Goal: Information Seeking & Learning: Learn about a topic

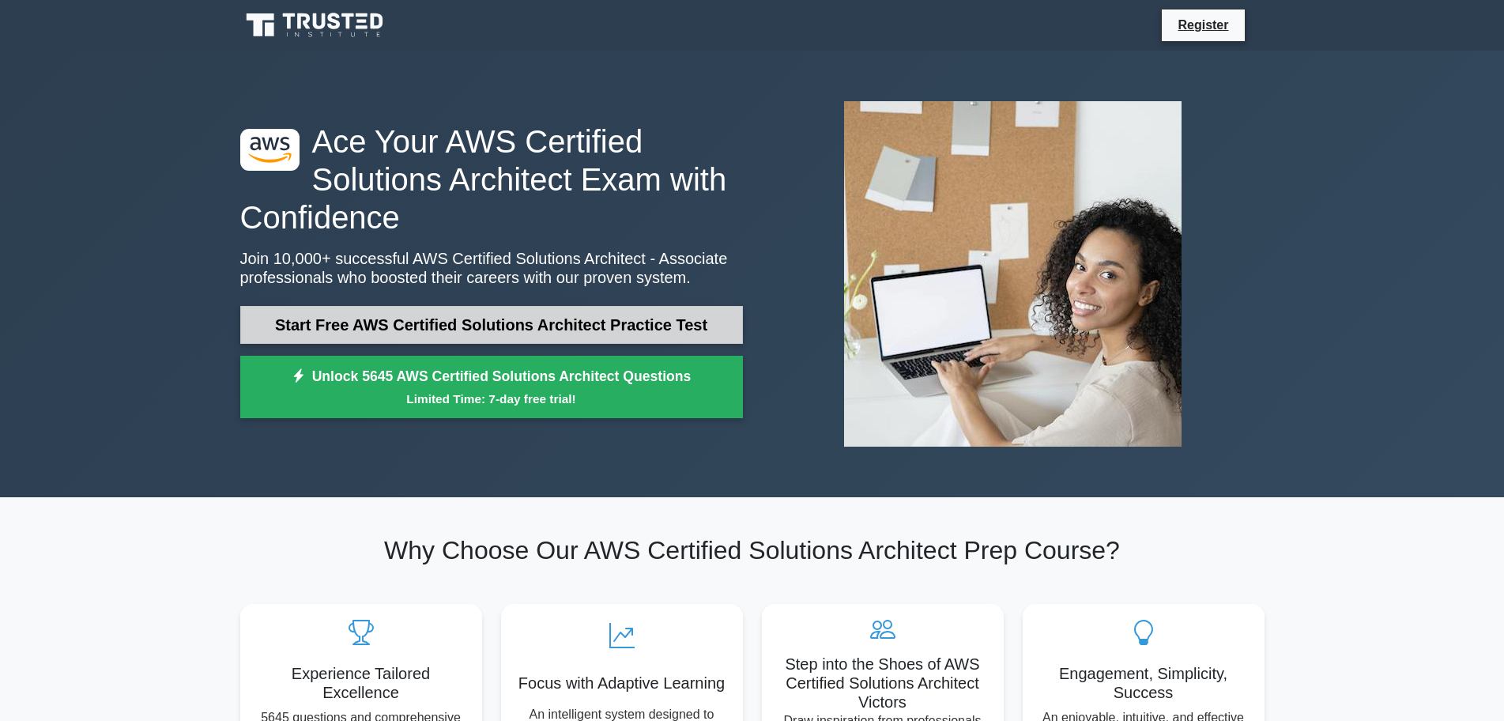
click at [582, 332] on link "Start Free AWS Certified Solutions Architect Practice Test" at bounding box center [491, 325] width 503 height 38
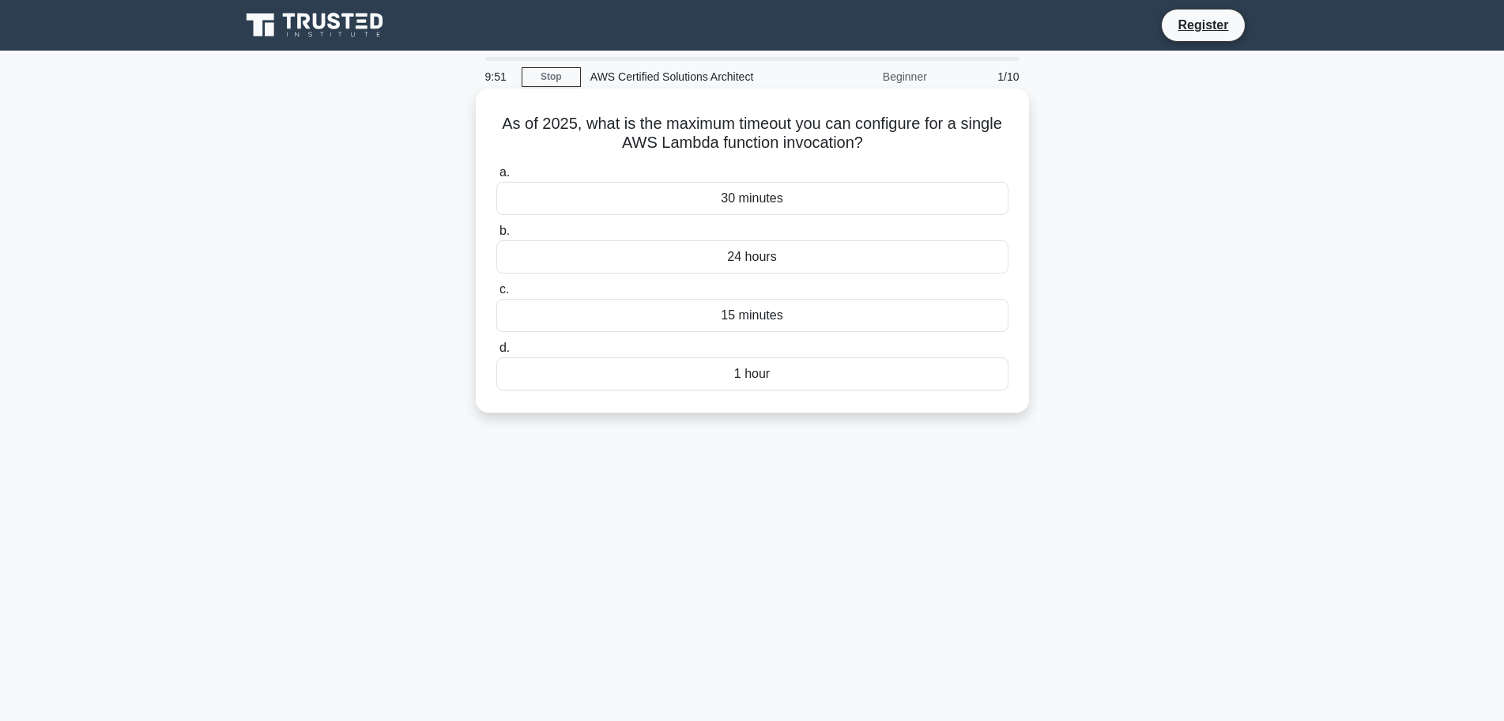
click at [760, 202] on div "30 minutes" at bounding box center [752, 198] width 512 height 33
click at [496, 178] on input "a. 30 minutes" at bounding box center [496, 173] width 0 height 10
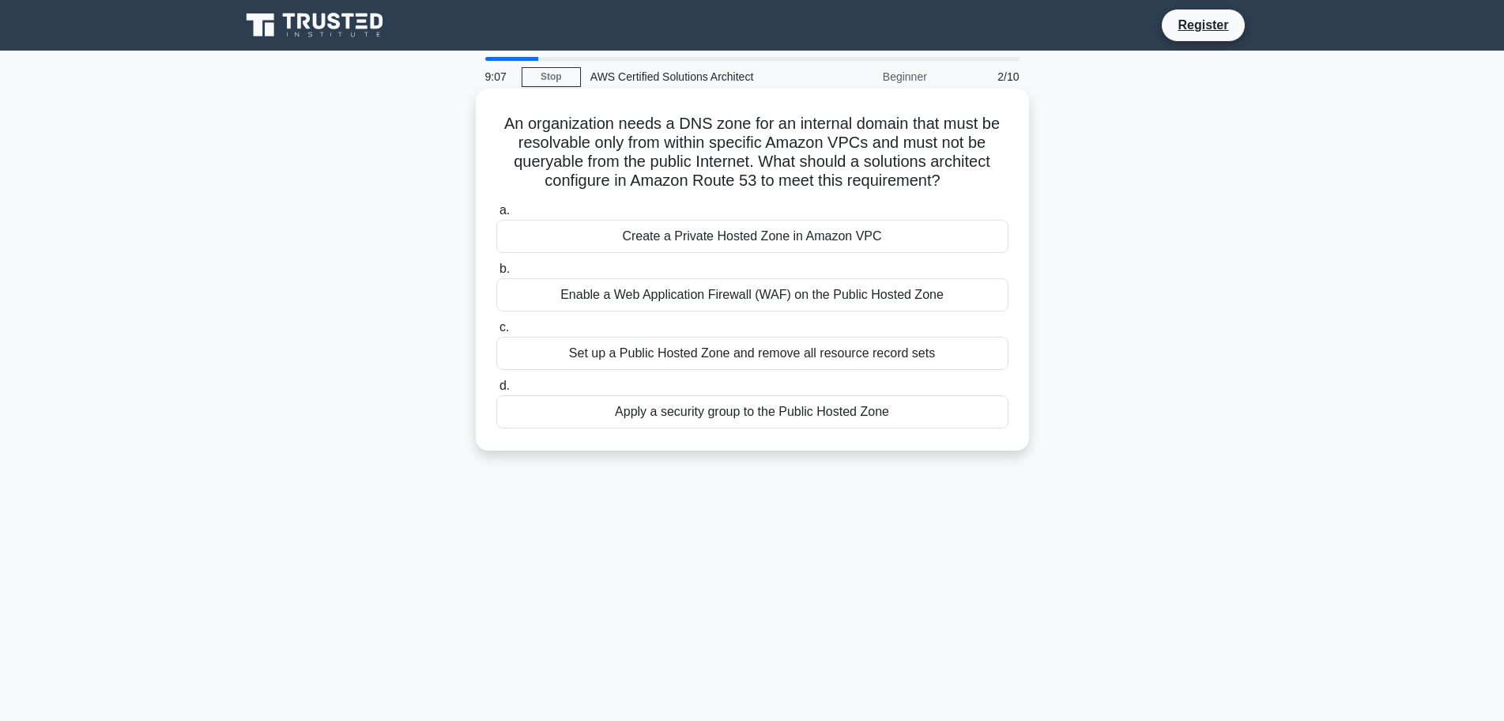
click at [787, 239] on div "Create a Private Hosted Zone in Amazon VPC" at bounding box center [752, 236] width 512 height 33
click at [496, 216] on input "a. Create a Private Hosted Zone in Amazon VPC" at bounding box center [496, 210] width 0 height 10
click at [797, 356] on div "Use AWS Organizations and Cost Explorer with cost allocation tags" at bounding box center [752, 353] width 512 height 33
click at [496, 333] on input "c. Use AWS Organizations and Cost Explorer with cost allocation tags" at bounding box center [496, 327] width 0 height 10
click at [747, 421] on div "A scalable and highly available DNS service." at bounding box center [752, 411] width 512 height 33
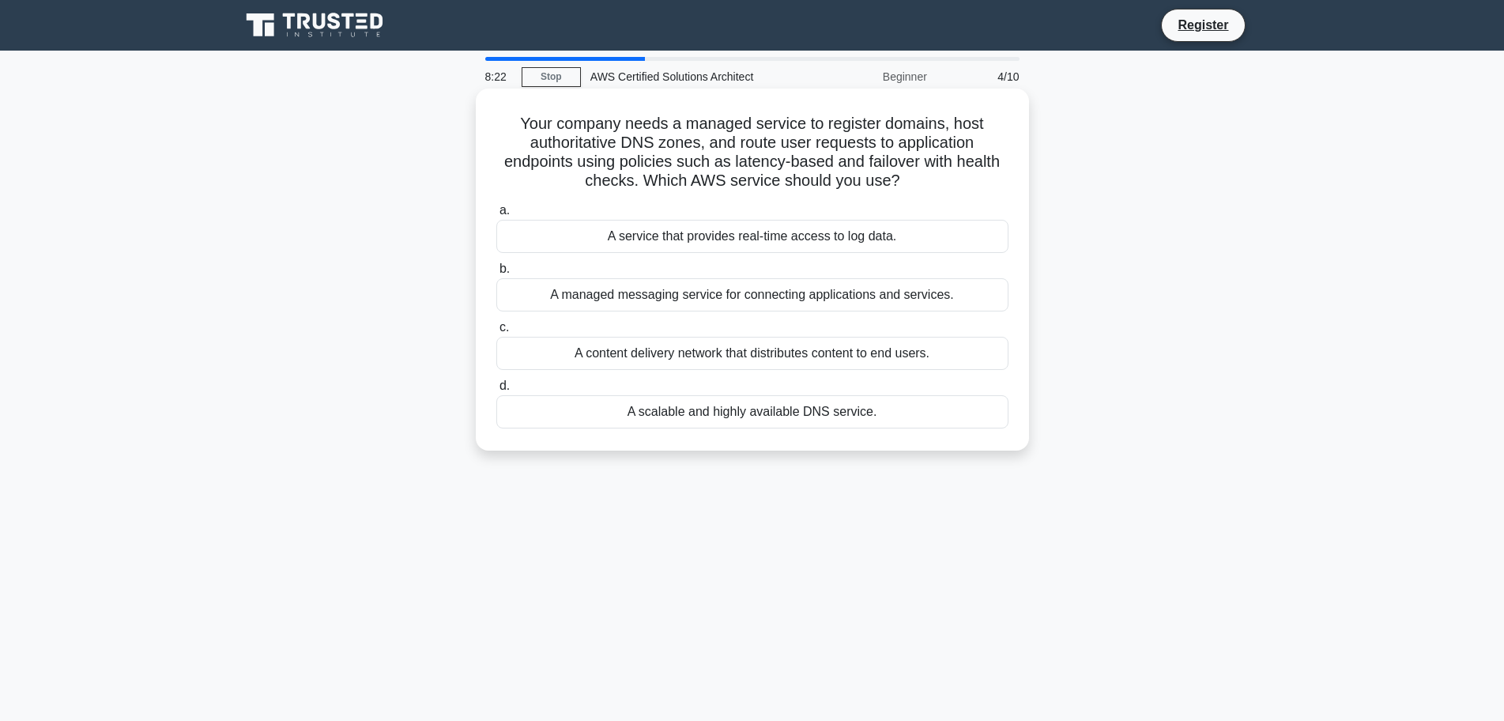
click at [496, 391] on input "d. A scalable and highly available DNS service." at bounding box center [496, 386] width 0 height 10
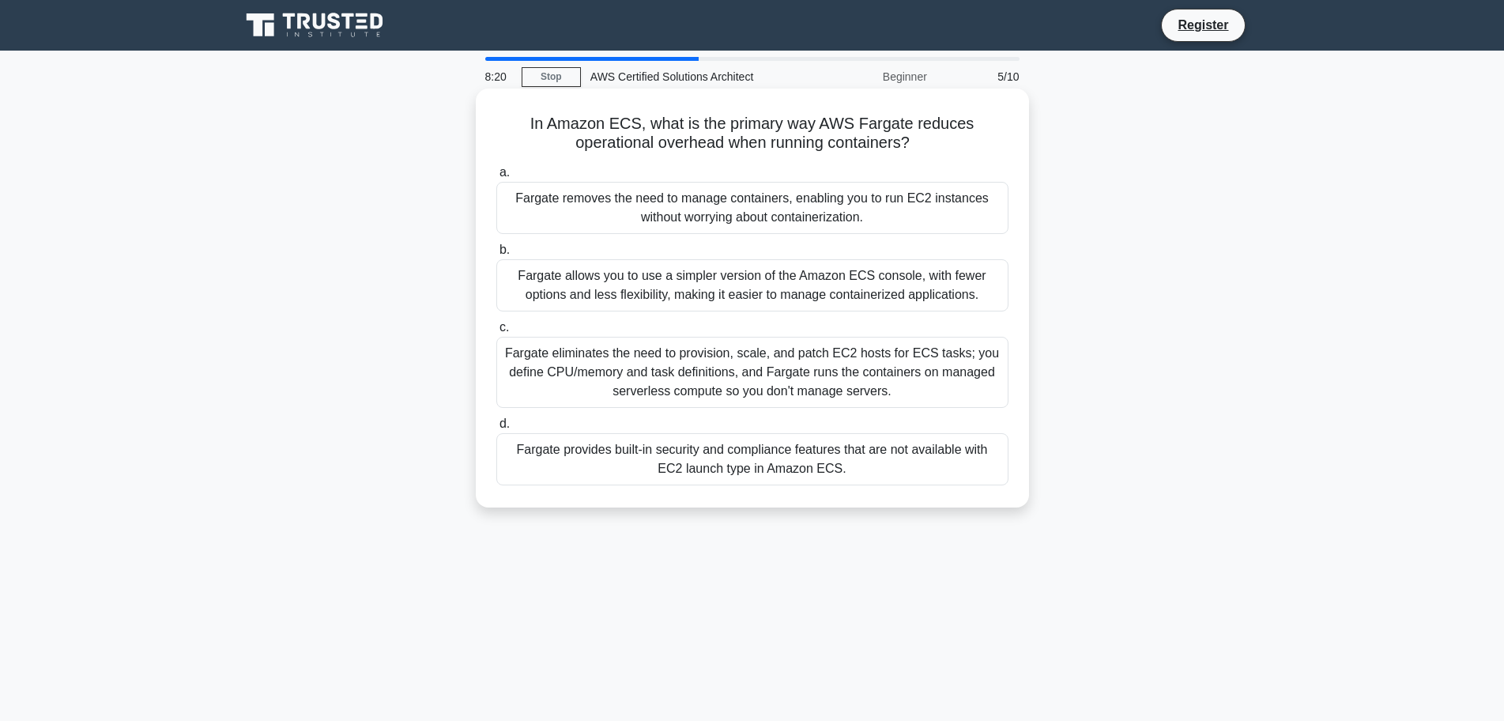
click at [772, 236] on div "a. Fargate removes the need to manage containers, enabling you to run EC2 insta…" at bounding box center [752, 324] width 531 height 329
click at [808, 382] on div "Fargate eliminates the need to provision, scale, and patch EC2 hosts for ECS ta…" at bounding box center [752, 372] width 512 height 71
click at [496, 333] on input "c. Fargate eliminates the need to provision, scale, and patch EC2 hosts for ECS…" at bounding box center [496, 327] width 0 height 10
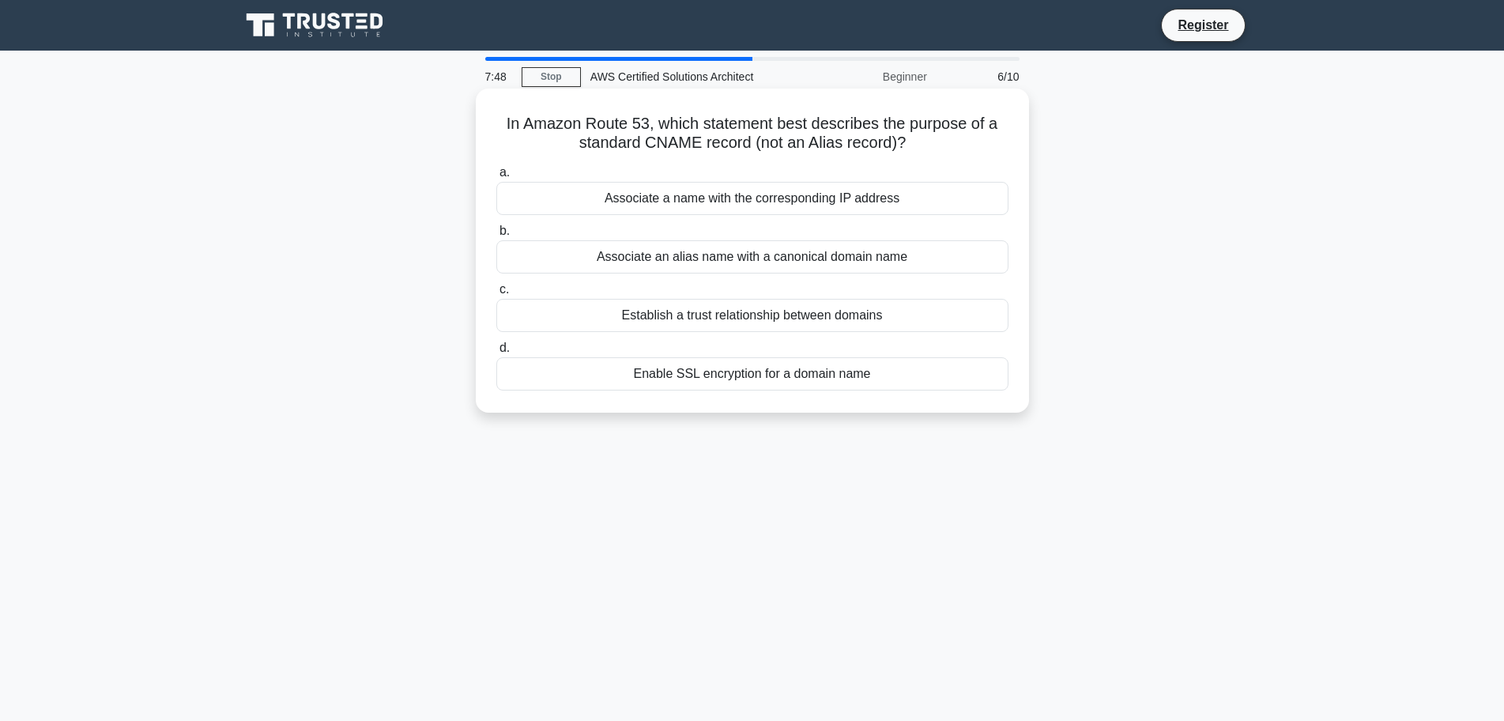
click at [886, 262] on div "Associate an alias name with a canonical domain name" at bounding box center [752, 256] width 512 height 33
click at [496, 236] on input "b. Associate an alias name with a canonical domain name" at bounding box center [496, 231] width 0 height 10
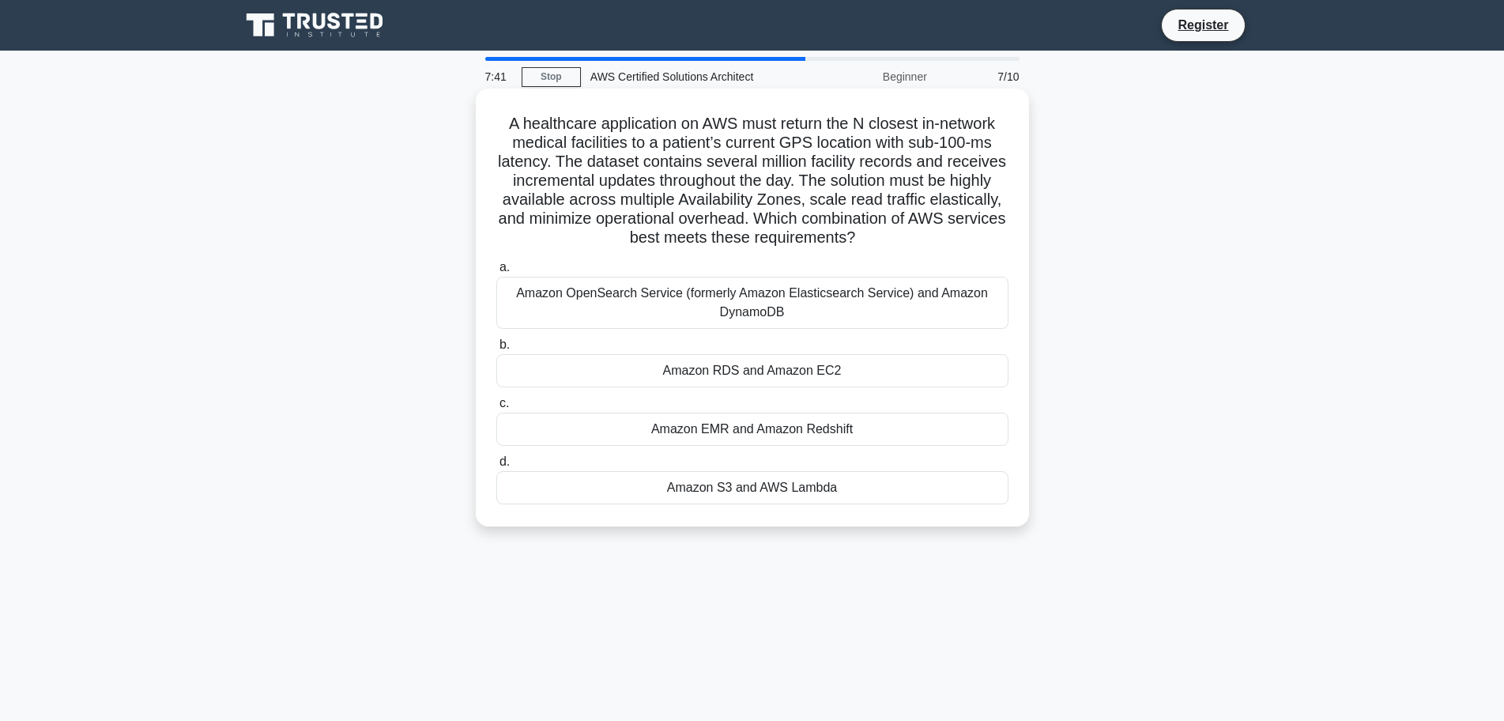
click at [852, 377] on div "Amazon RDS and Amazon EC2" at bounding box center [752, 370] width 512 height 33
click at [496, 350] on input "b. Amazon RDS and Amazon EC2" at bounding box center [496, 345] width 0 height 10
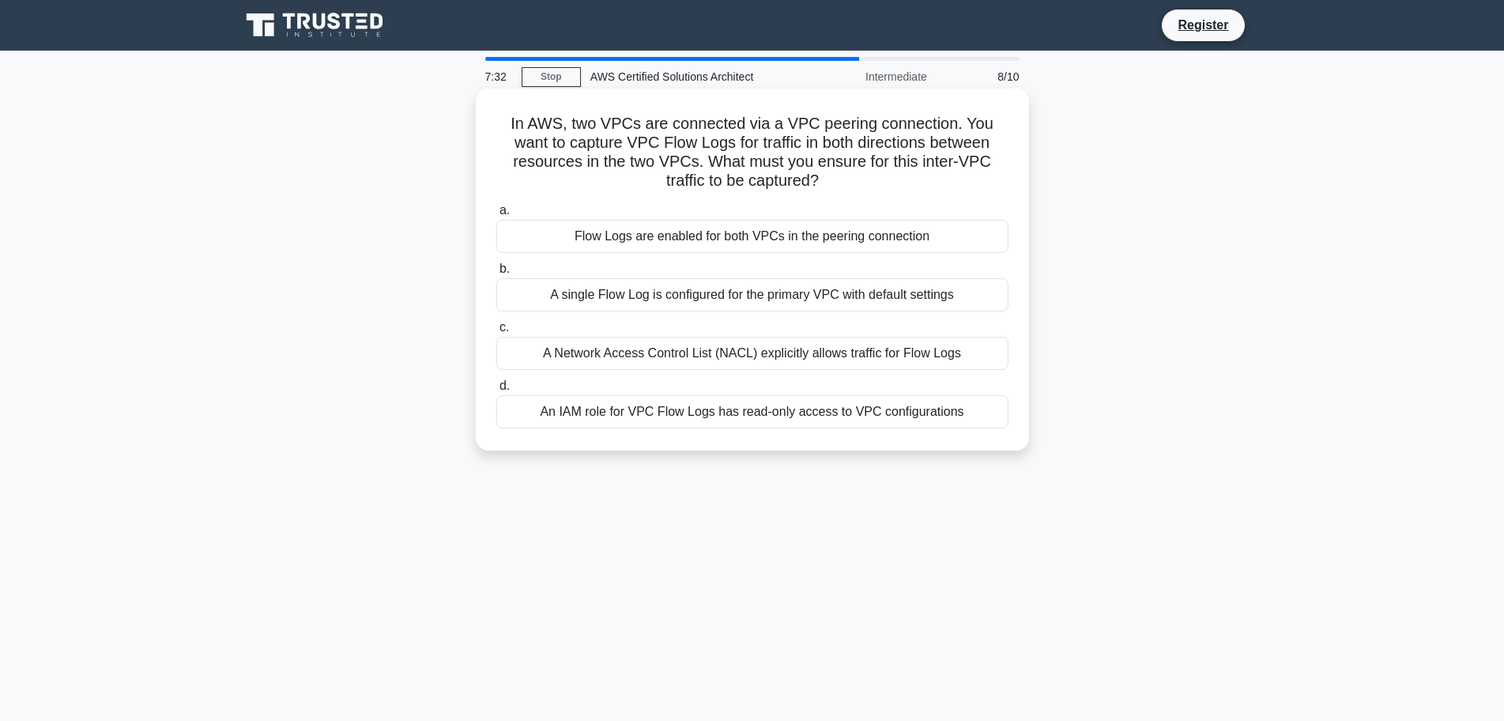
click at [778, 245] on div "Flow Logs are enabled for both VPCs in the peering connection" at bounding box center [752, 236] width 512 height 33
click at [496, 216] on input "a. Flow Logs are enabled for both VPCs in the peering connection" at bounding box center [496, 210] width 0 height 10
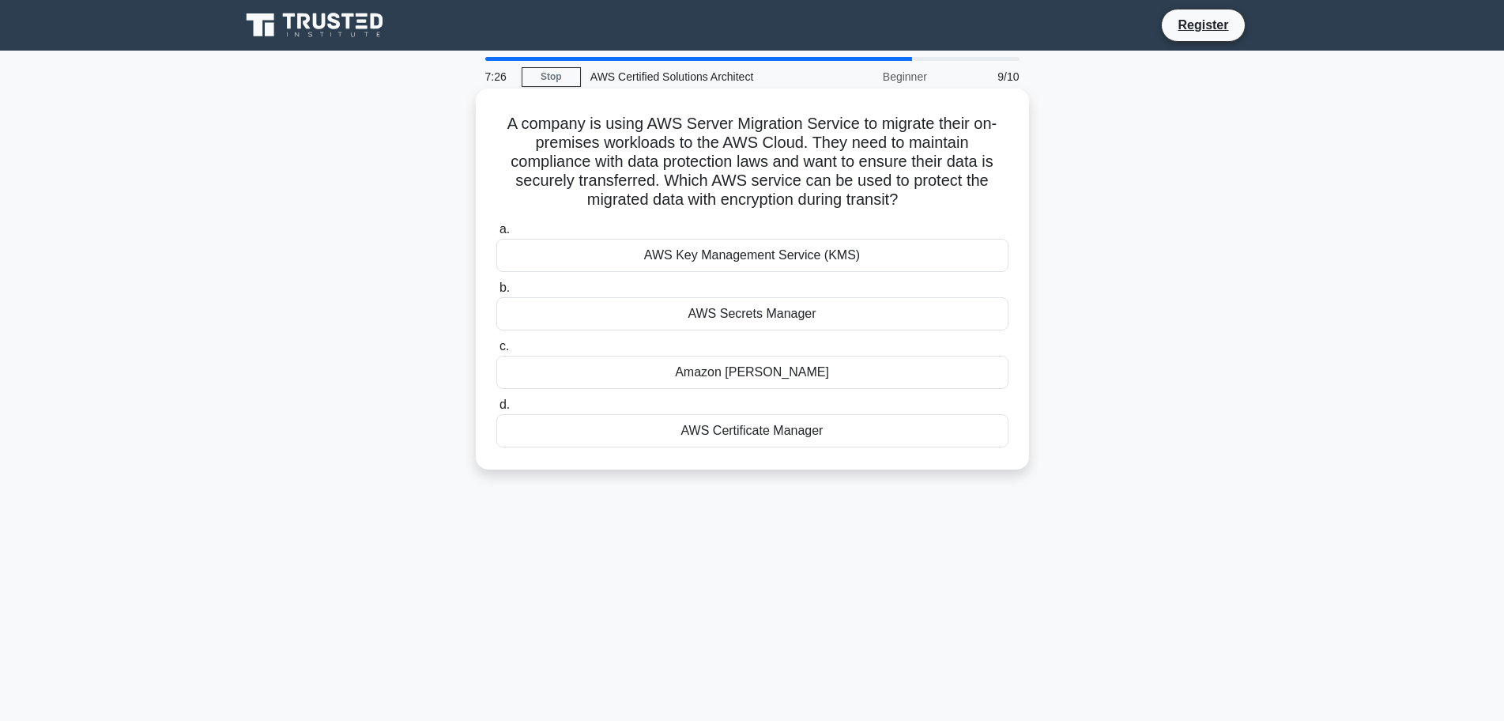
click at [776, 266] on div "AWS Key Management Service (KMS)" at bounding box center [752, 255] width 512 height 33
click at [496, 235] on input "a. AWS Key Management Service (KMS)" at bounding box center [496, 229] width 0 height 10
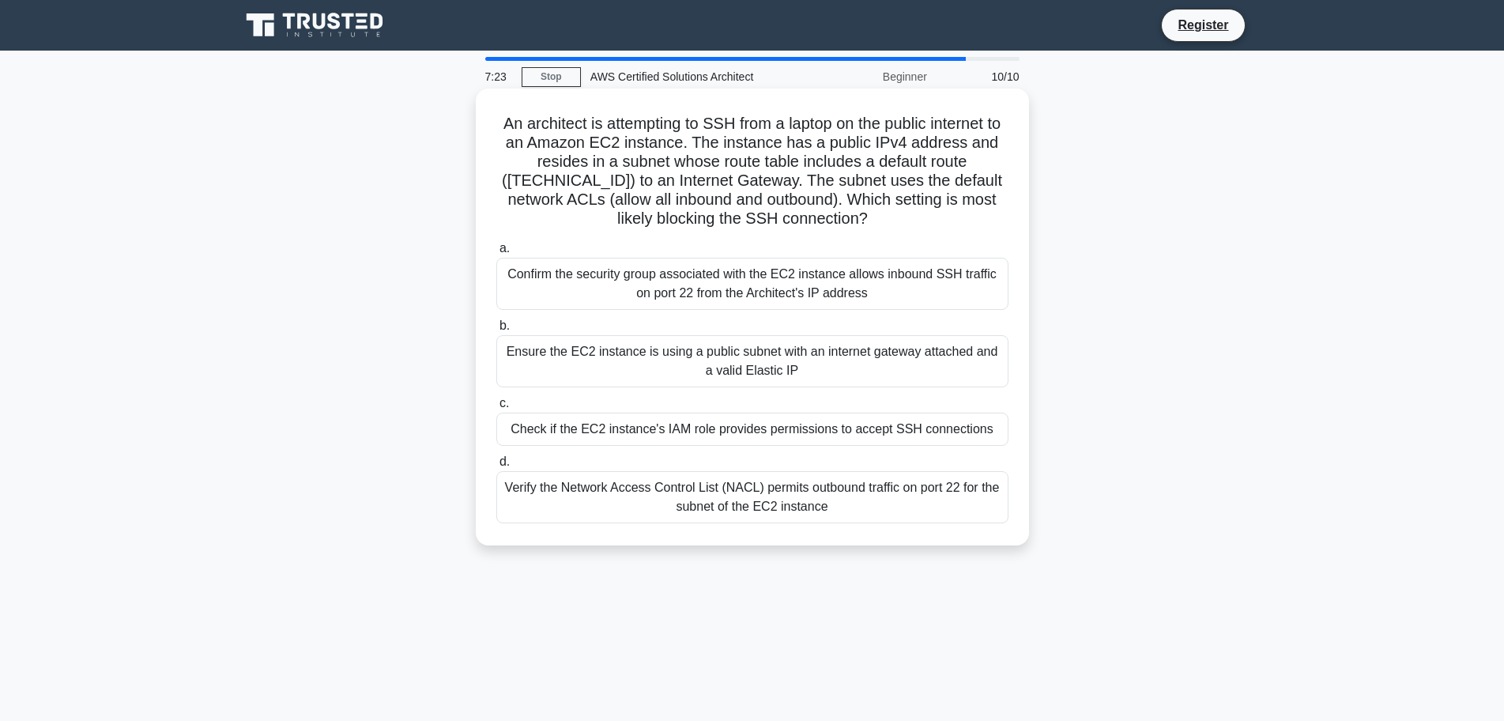
click at [758, 365] on div "Ensure the EC2 instance is using a public subnet with an internet gateway attac…" at bounding box center [752, 361] width 512 height 52
click at [496, 331] on input "b. Ensure the EC2 instance is using a public subnet with an internet gateway at…" at bounding box center [496, 326] width 0 height 10
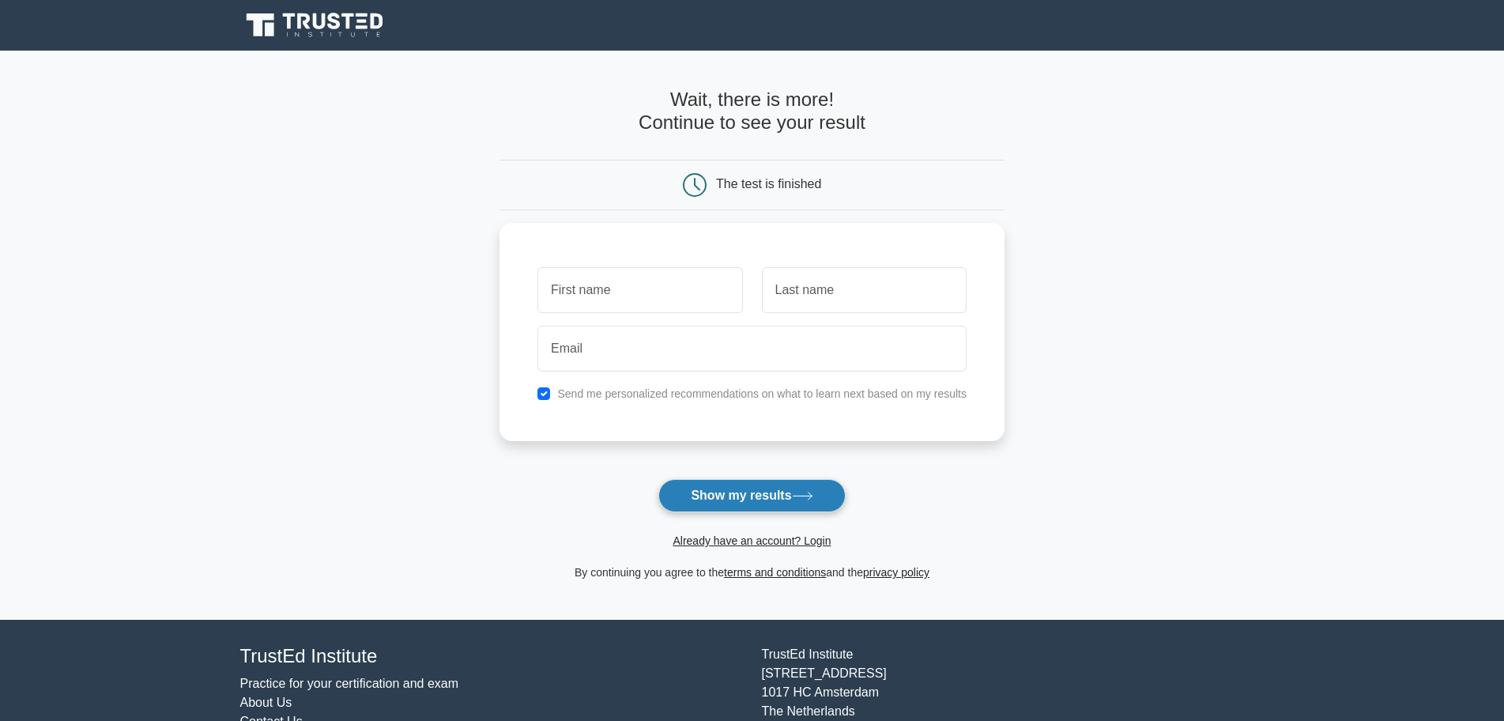
click at [687, 495] on button "Show my results" at bounding box center [751, 495] width 186 height 33
type input "sdf"
click at [895, 287] on input "text" at bounding box center [864, 286] width 205 height 46
type input "sdf"
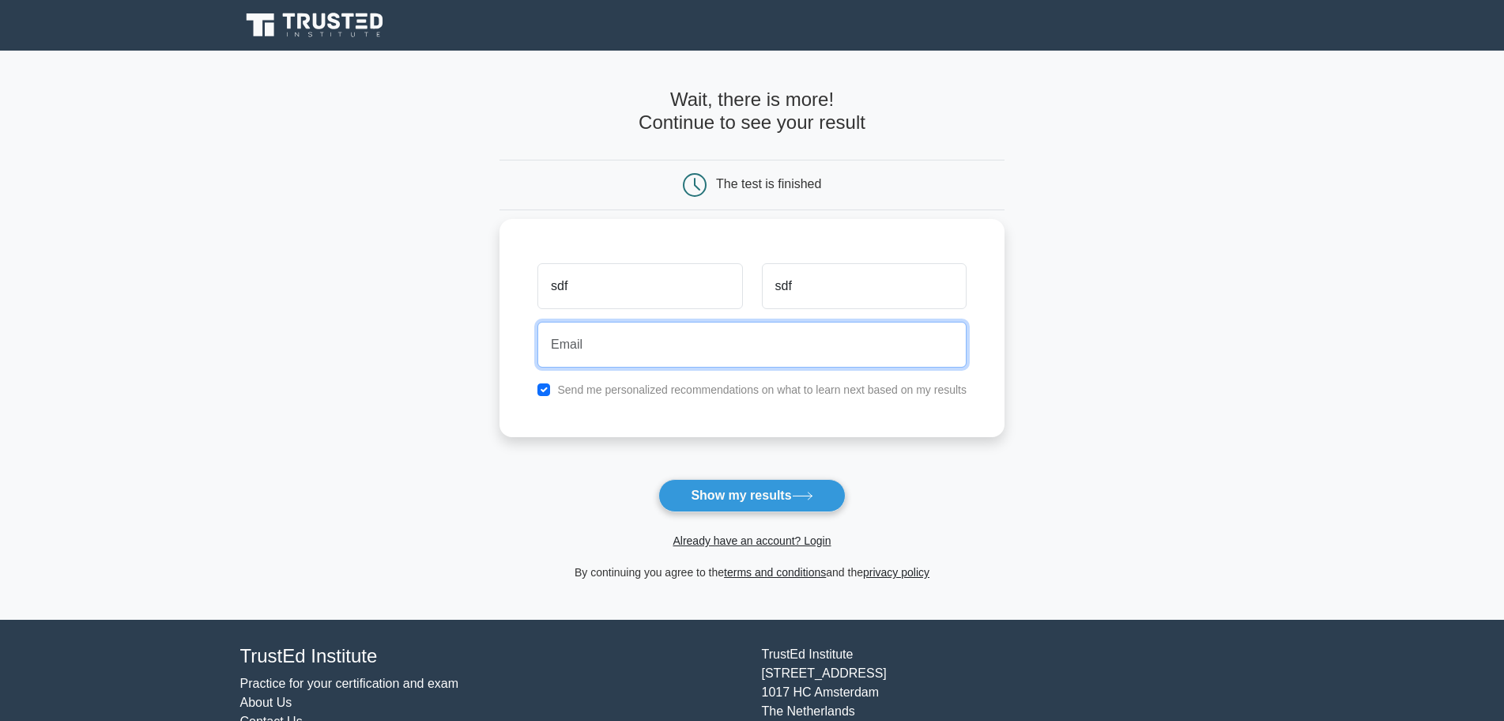
click at [787, 344] on input "email" at bounding box center [751, 345] width 429 height 46
type input "sdfasdf@gmail.com"
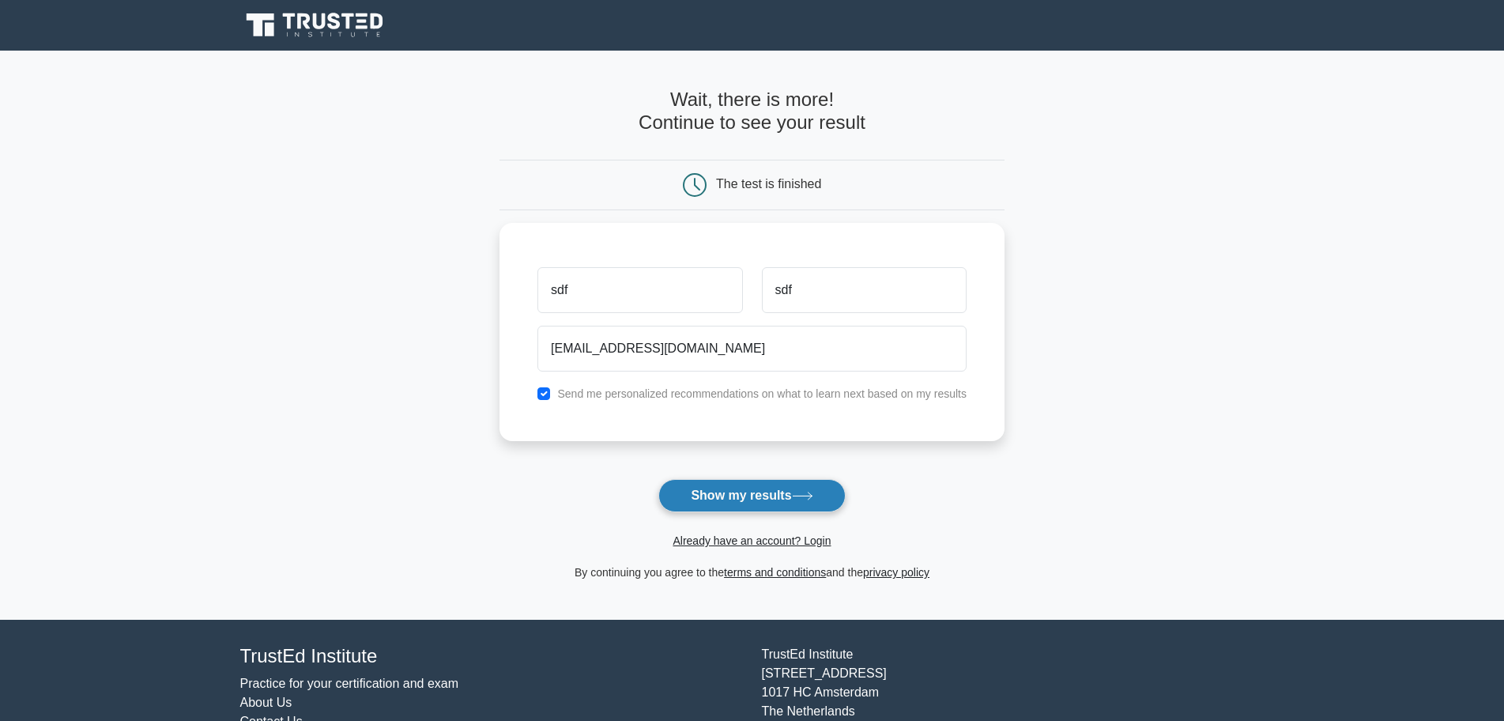
click at [718, 490] on button "Show my results" at bounding box center [751, 495] width 186 height 33
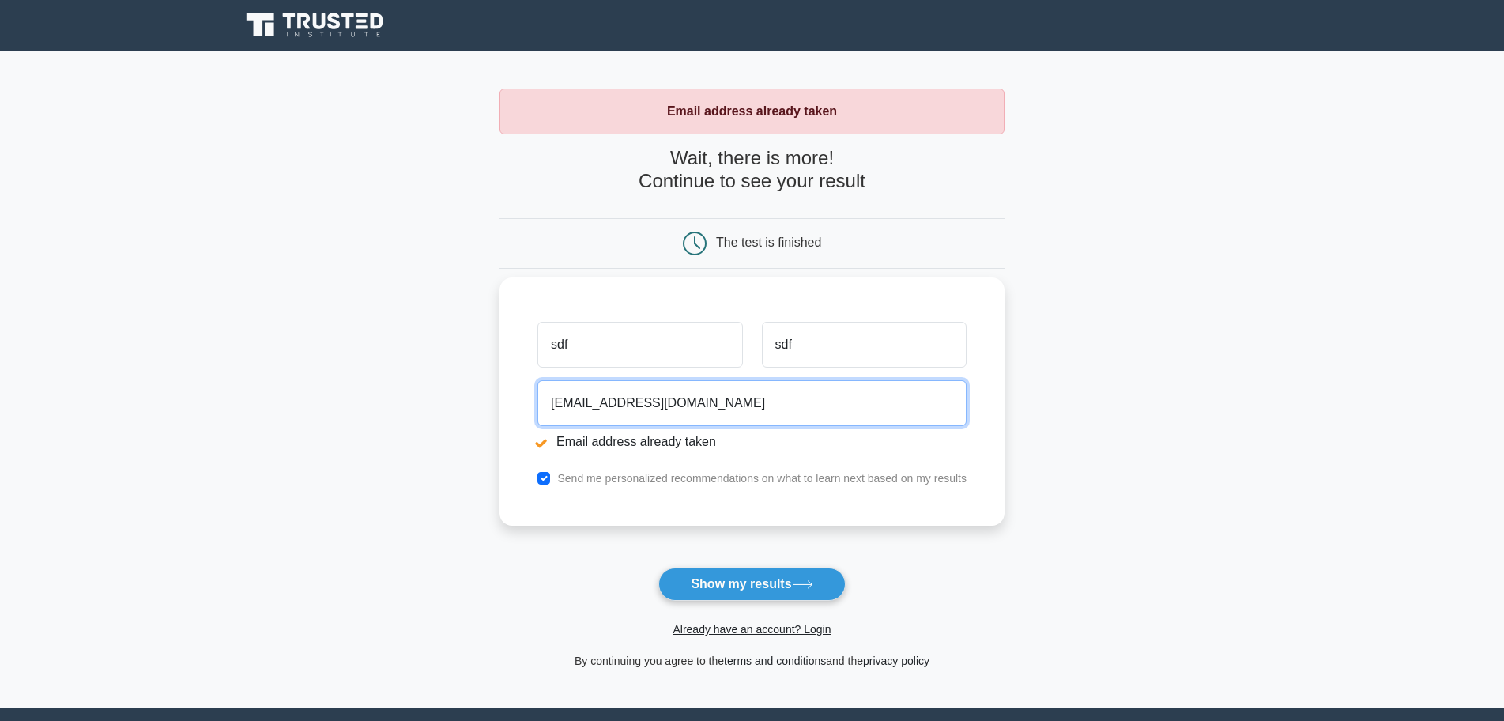
drag, startPoint x: 594, startPoint y: 404, endPoint x: 584, endPoint y: 404, distance: 10.3
click at [584, 404] on input "sdfasdf@gmail.com" at bounding box center [751, 403] width 429 height 46
click at [591, 403] on input "sdfasdf@gmail.com" at bounding box center [751, 403] width 429 height 46
type input "sdfasdf1@gmail.com"
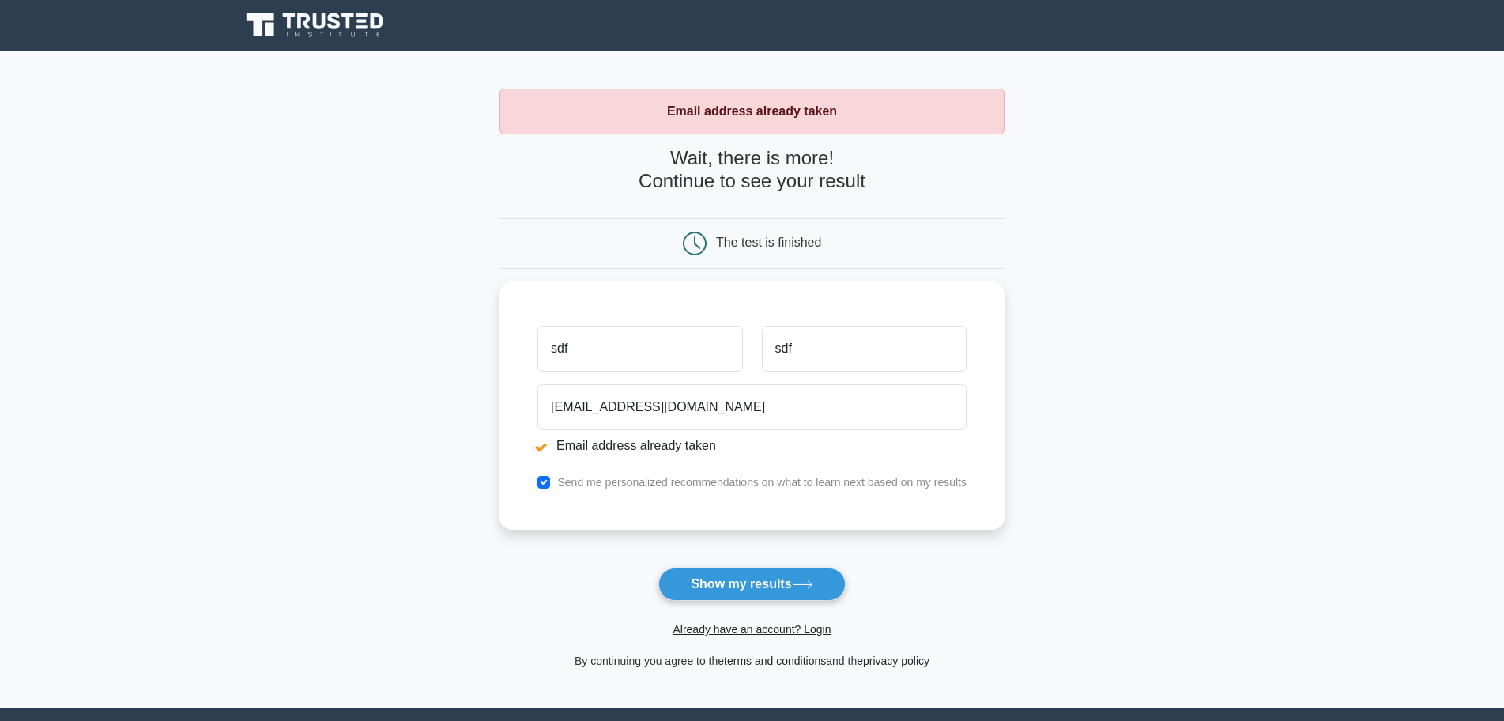
click at [733, 578] on button "Show my results" at bounding box center [751, 583] width 186 height 33
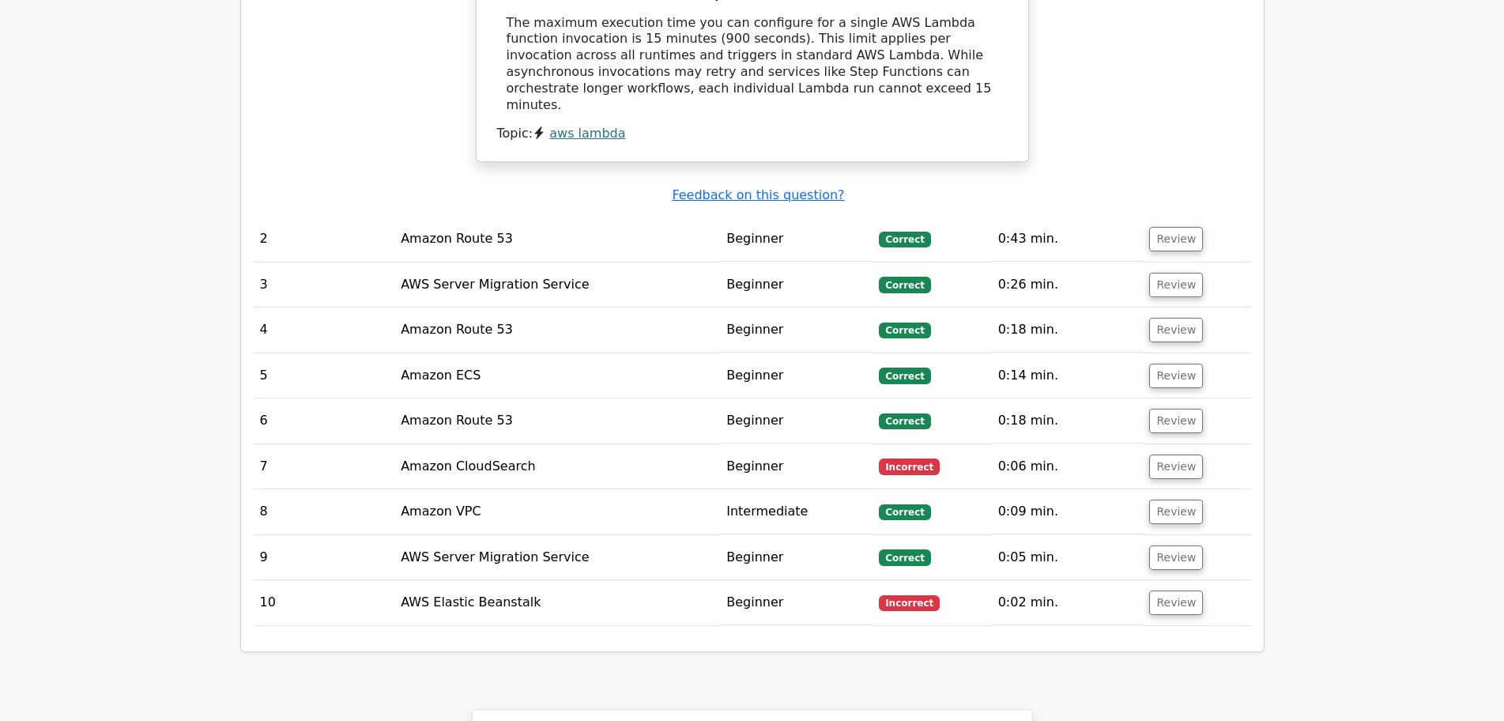
scroll to position [1743, 0]
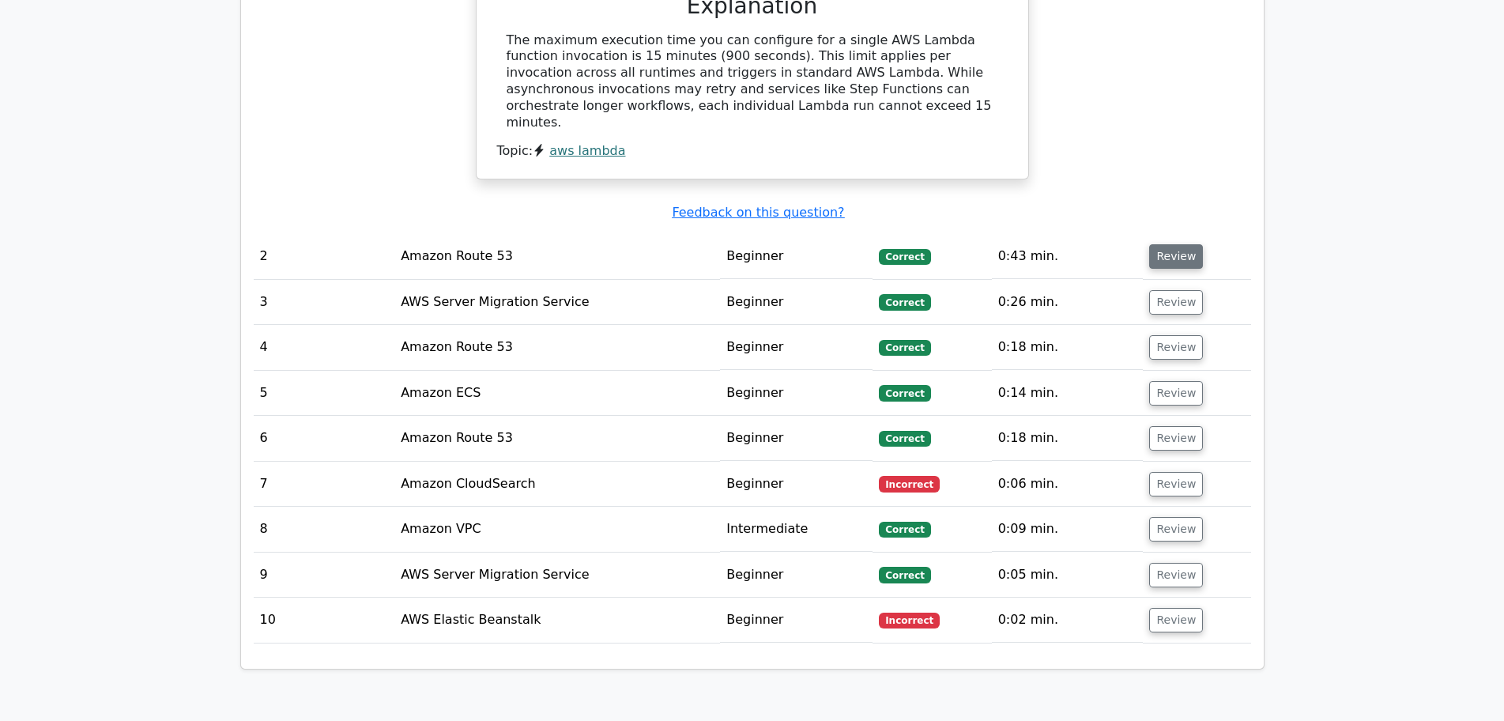
click at [1181, 244] on button "Review" at bounding box center [1176, 256] width 54 height 24
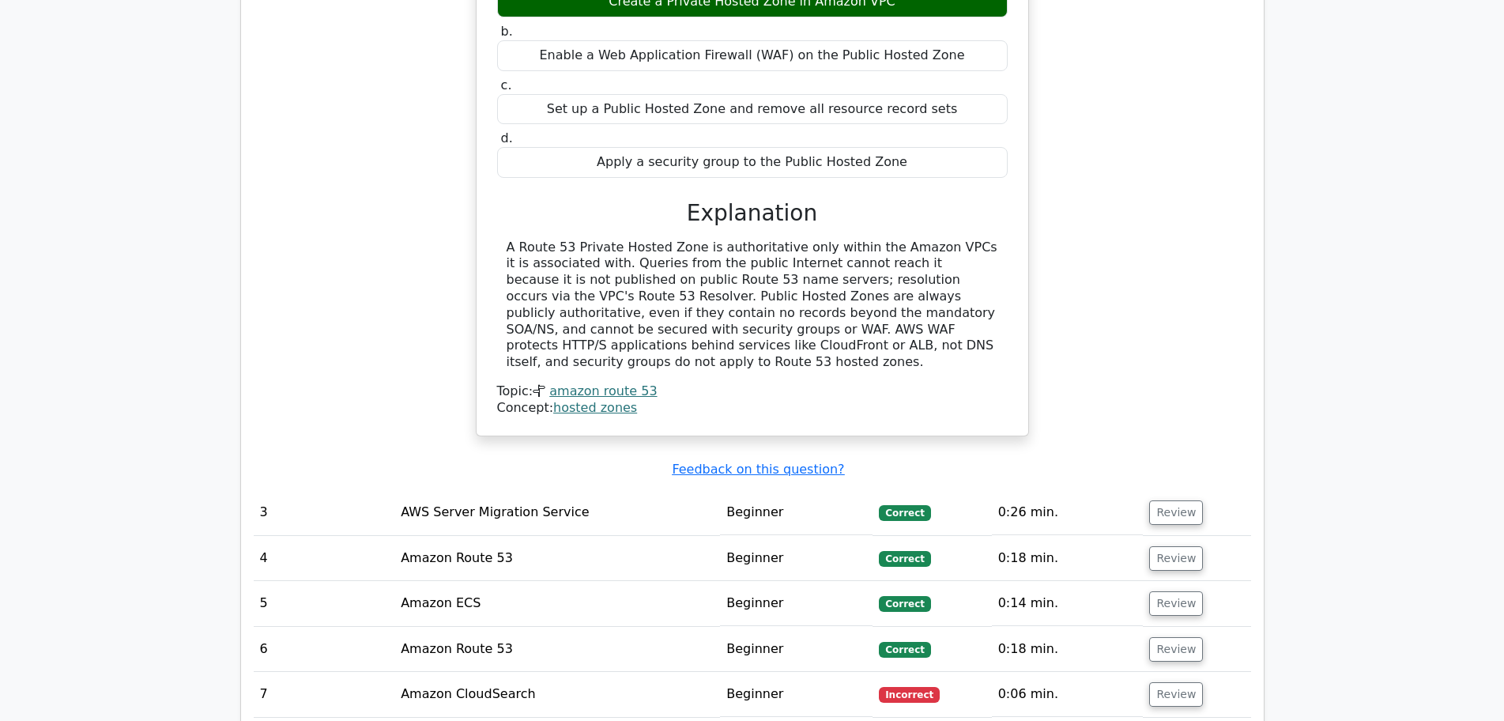
scroll to position [2262, 0]
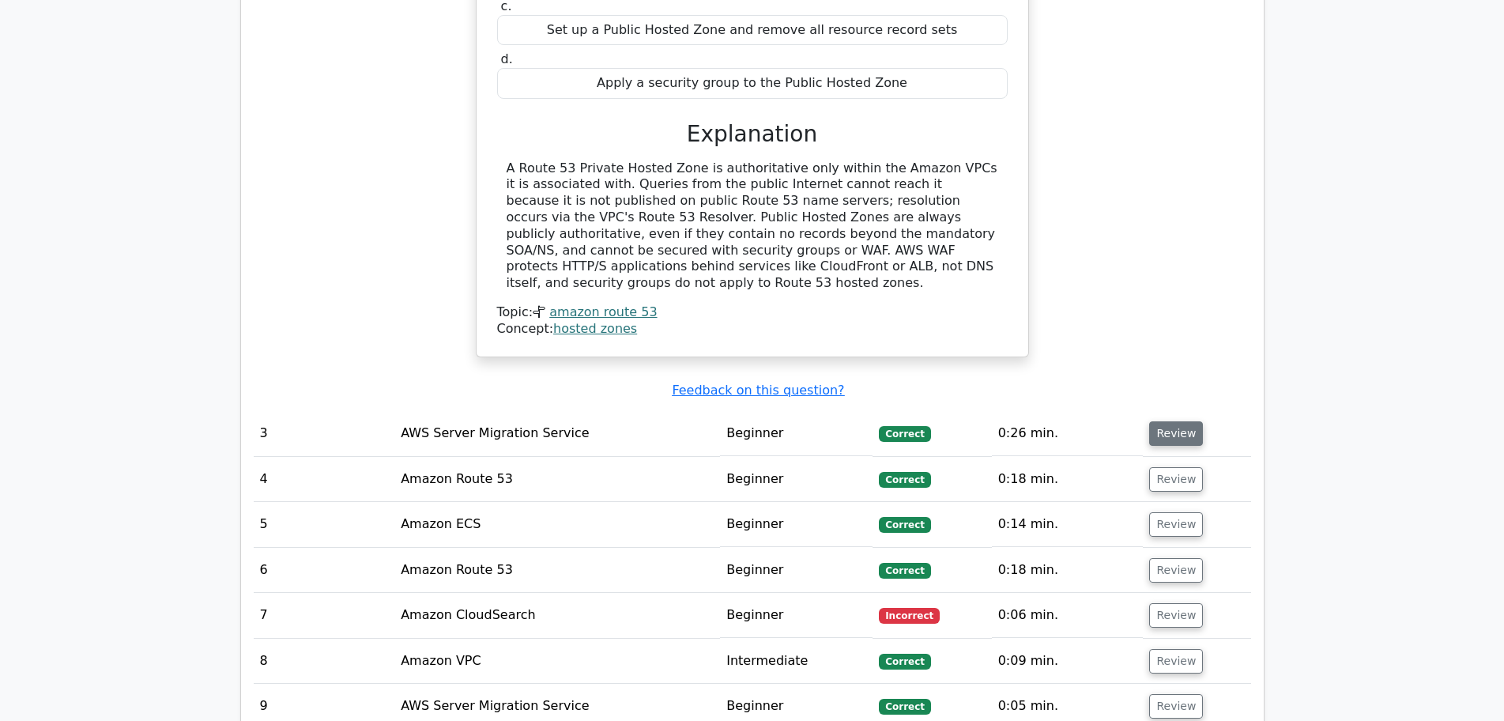
click at [1172, 421] on button "Review" at bounding box center [1176, 433] width 54 height 24
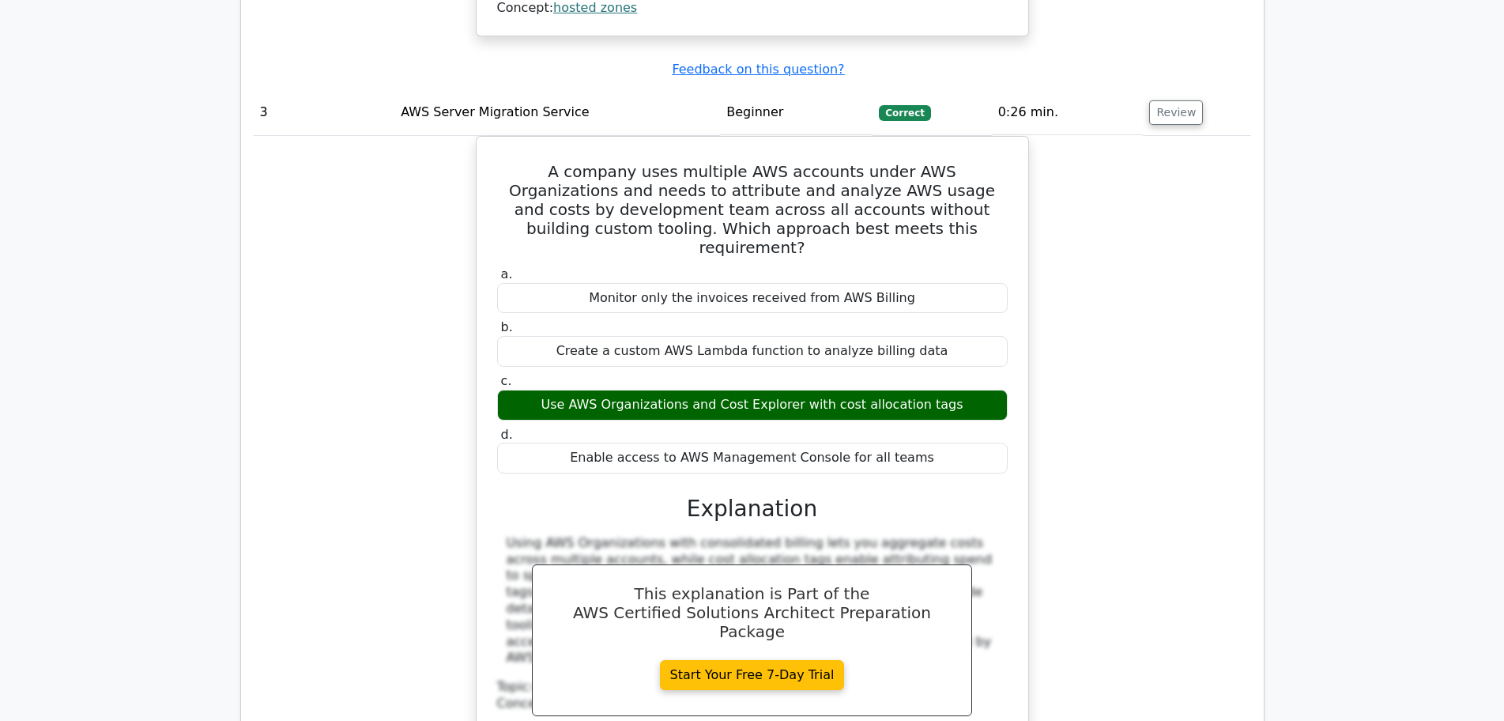
scroll to position [3217, 0]
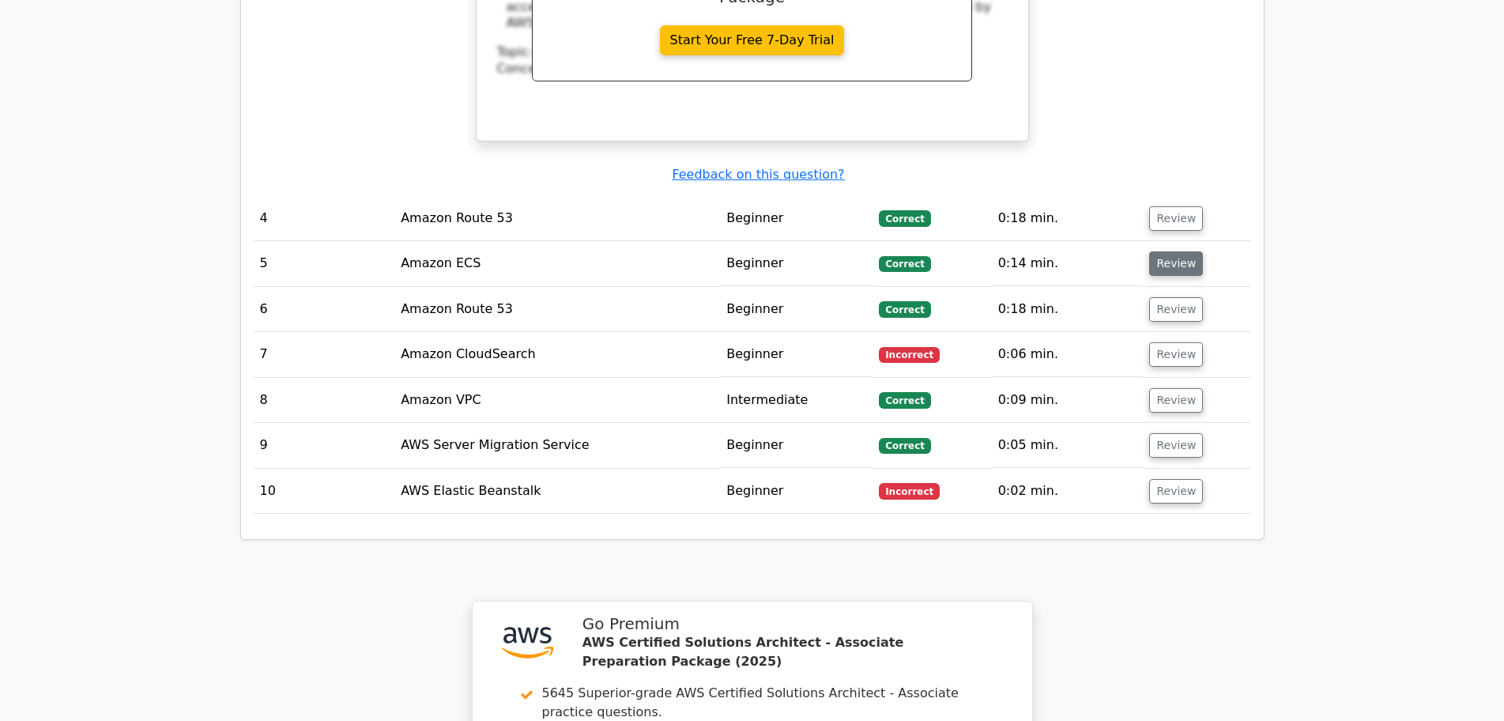
click at [1178, 251] on button "Review" at bounding box center [1176, 263] width 54 height 24
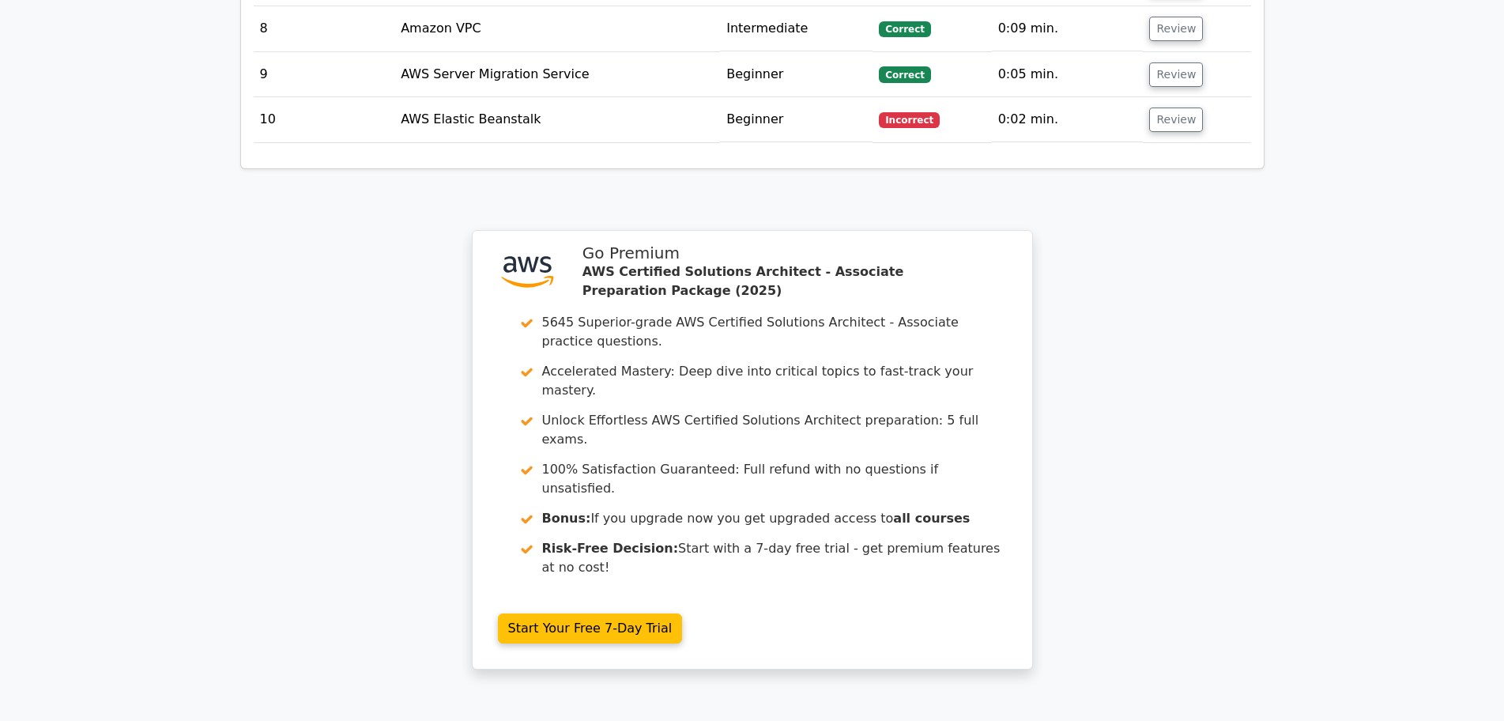
scroll to position [3649, 0]
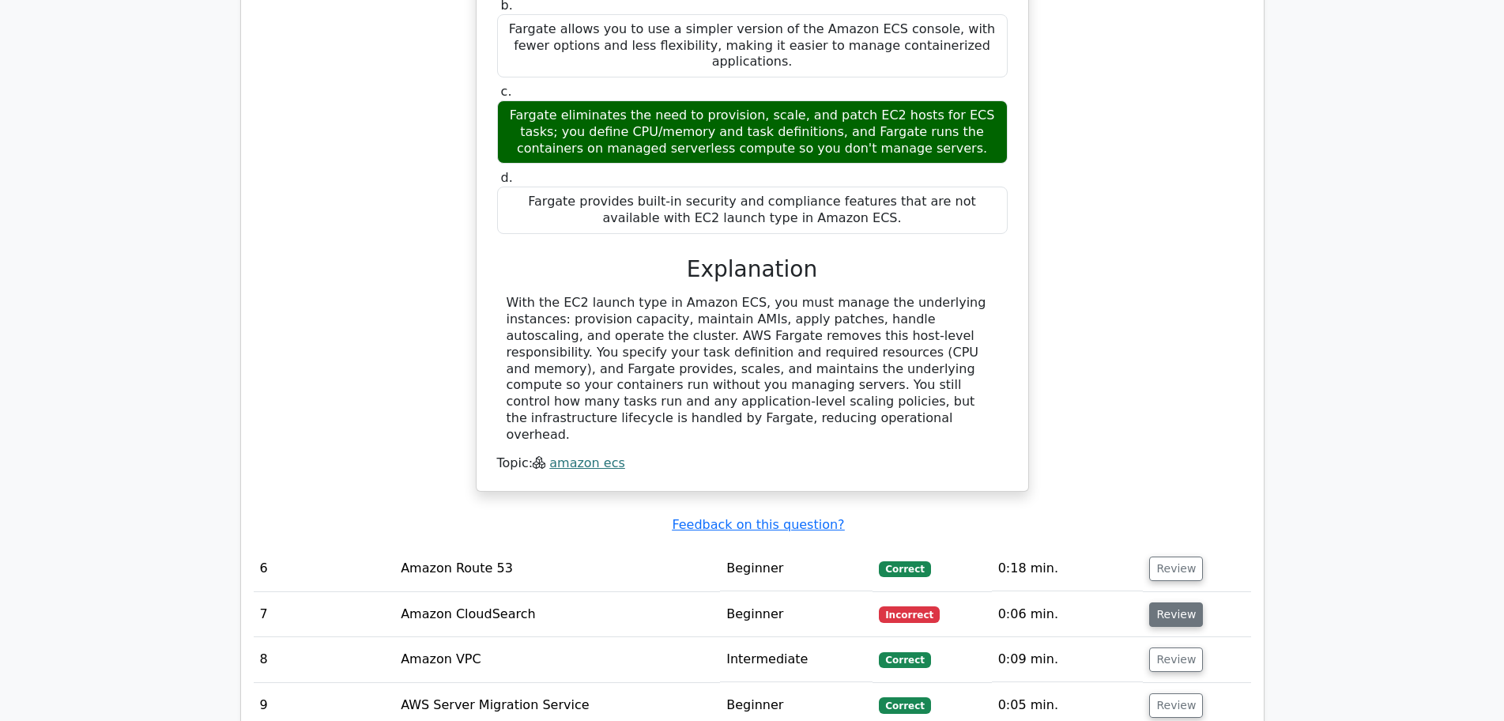
click at [1173, 602] on button "Review" at bounding box center [1176, 614] width 54 height 24
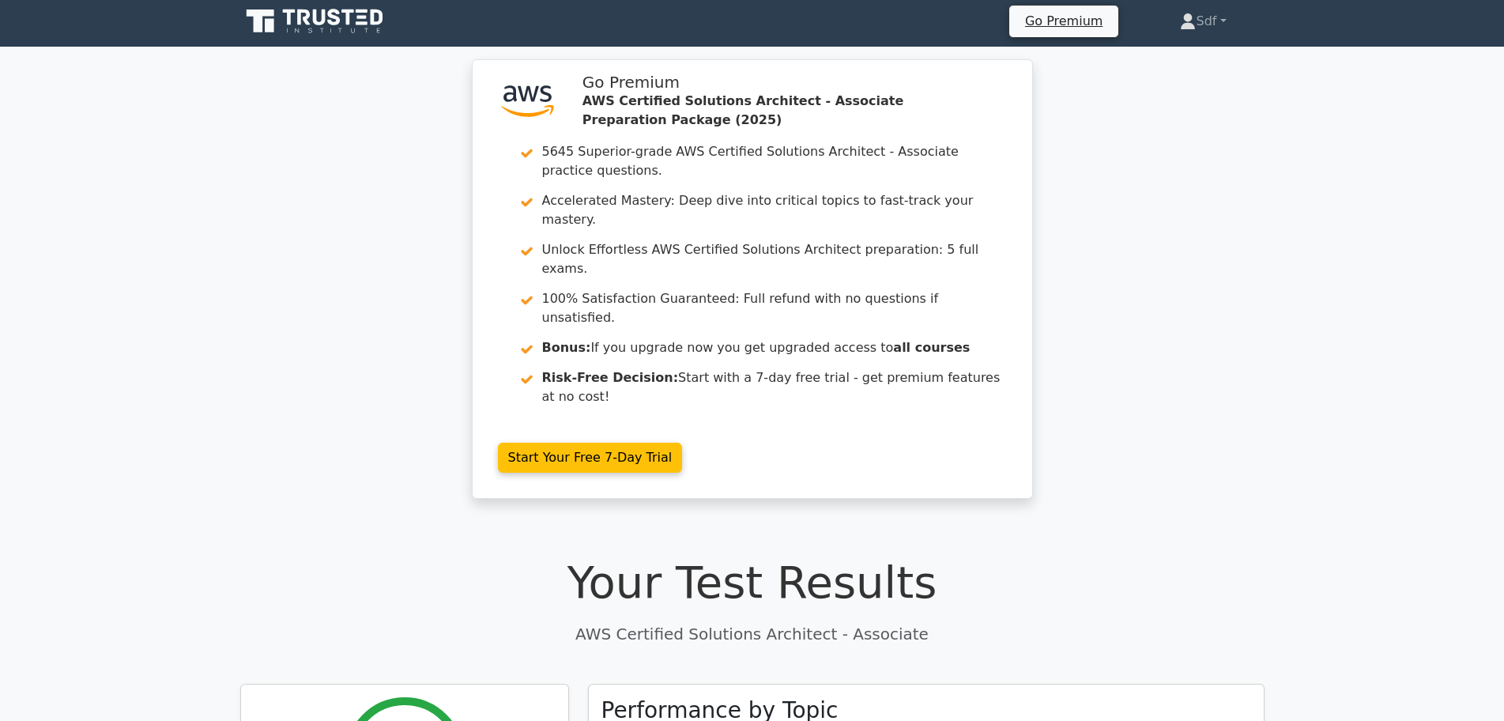
scroll to position [0, 0]
